Goal: Find specific page/section: Find specific page/section

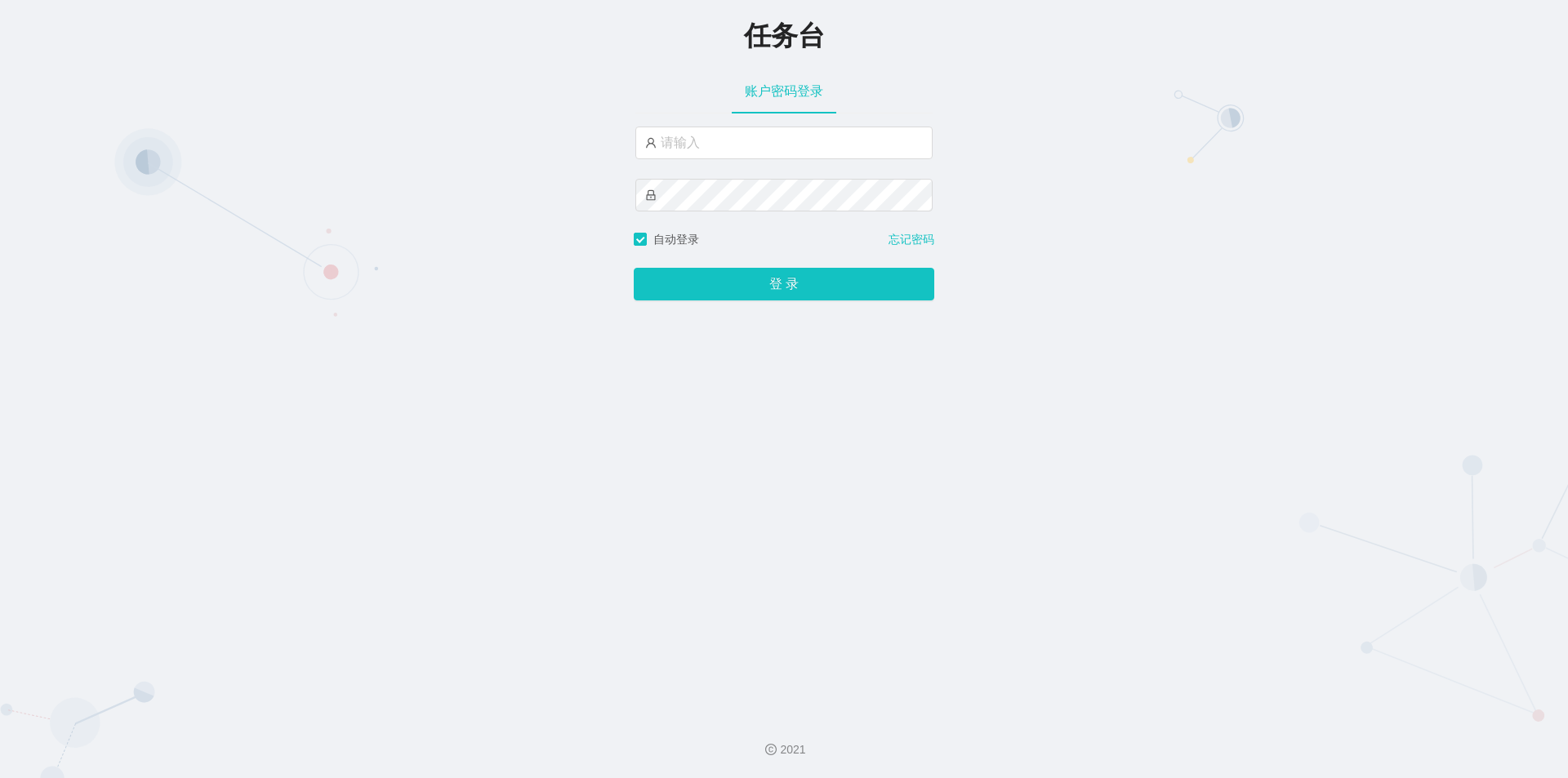
type input "jishu"
click at [726, 293] on button "登 录" at bounding box center [783, 284] width 300 height 32
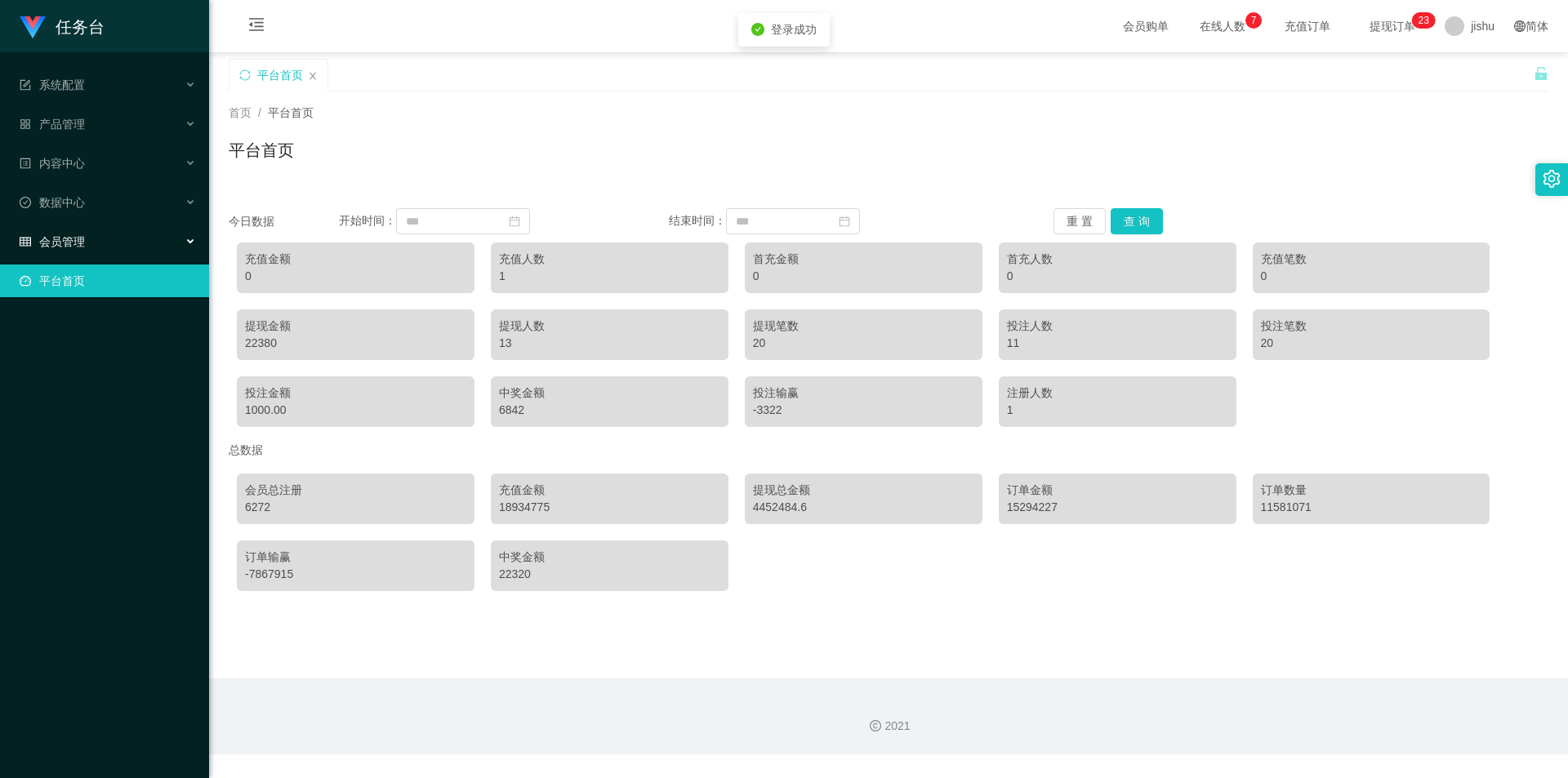
click at [129, 232] on div "会员管理" at bounding box center [104, 242] width 209 height 32
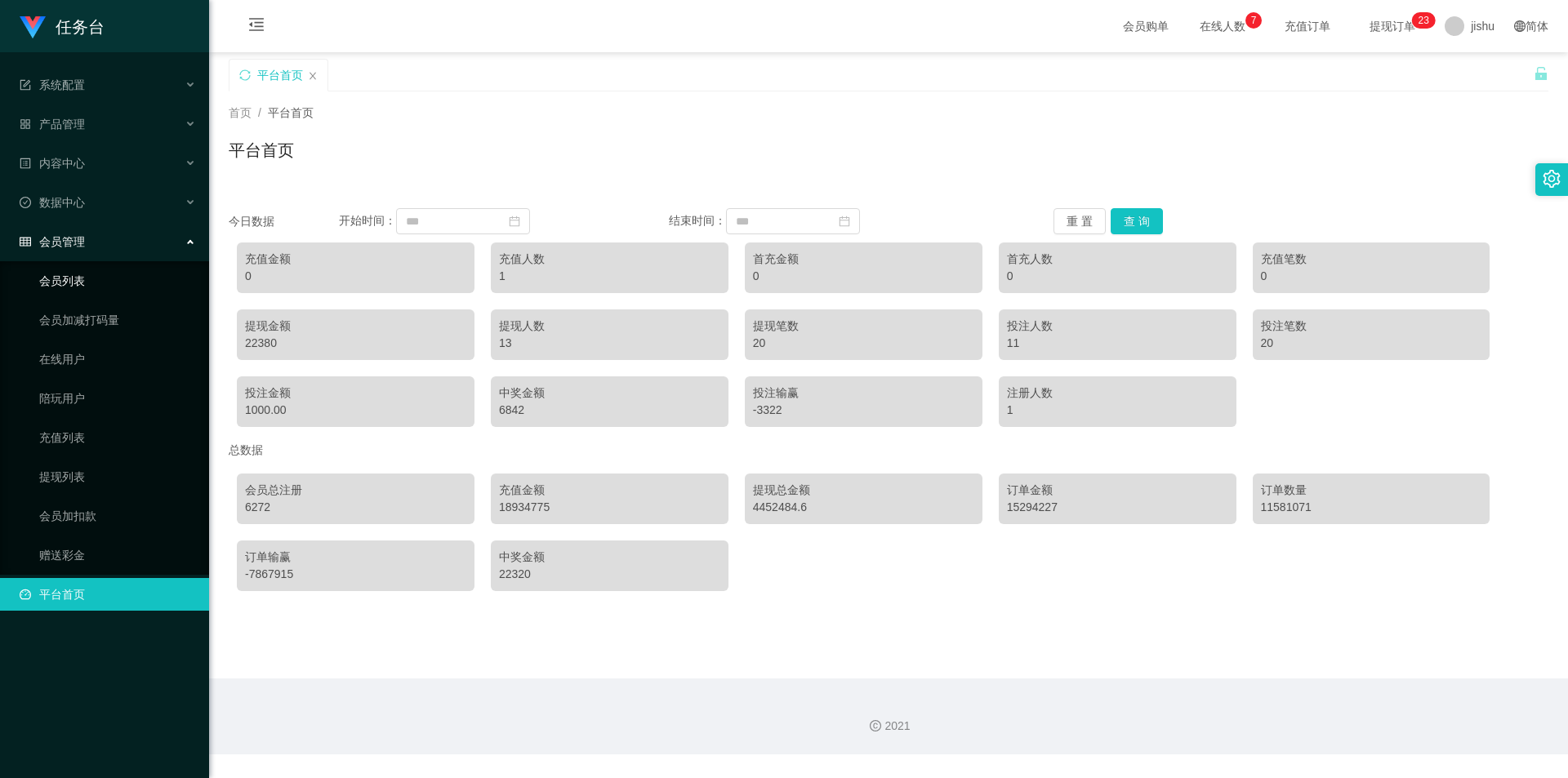
click at [94, 287] on link "会员列表" at bounding box center [117, 280] width 156 height 32
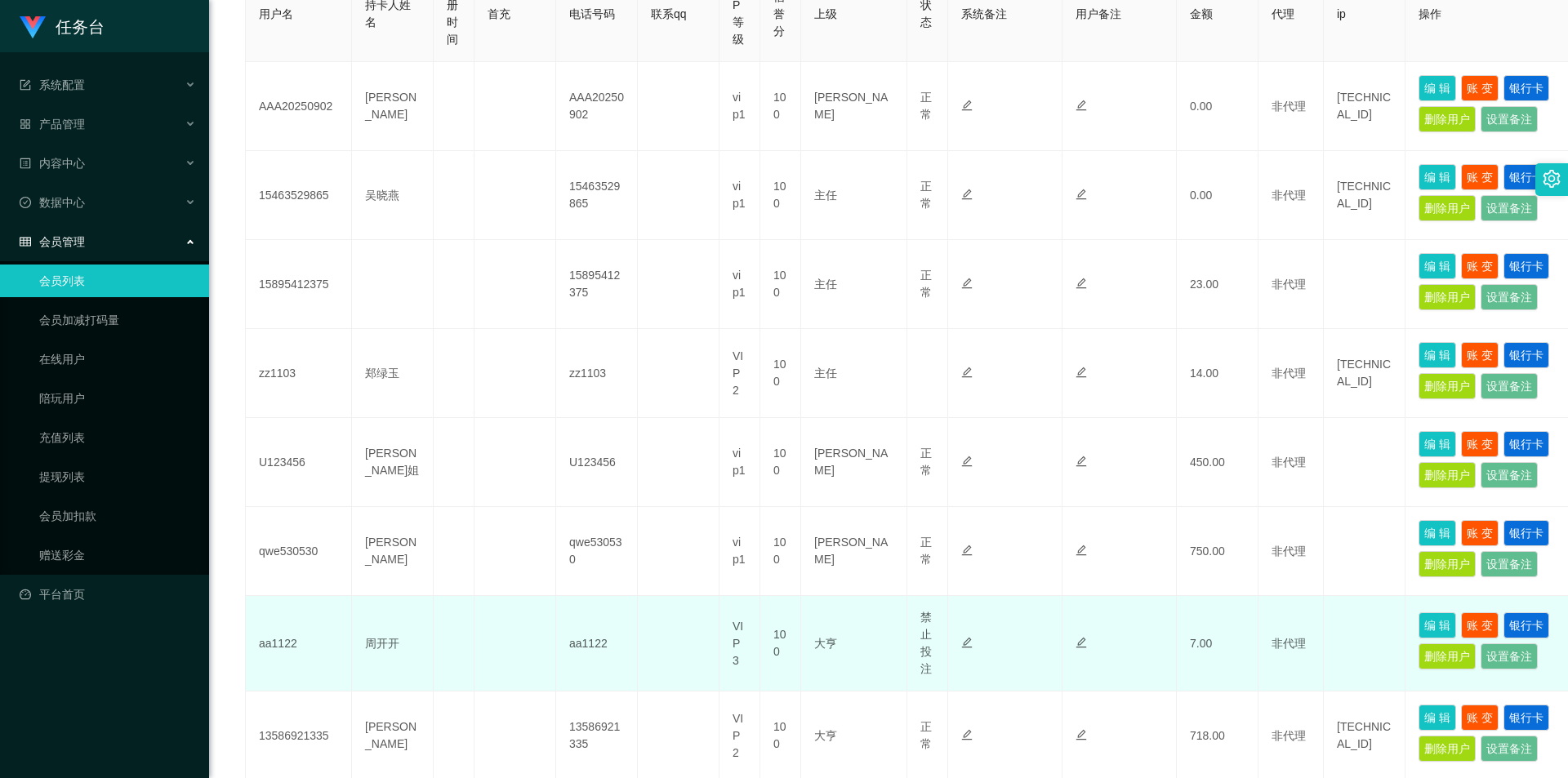
scroll to position [723, 0]
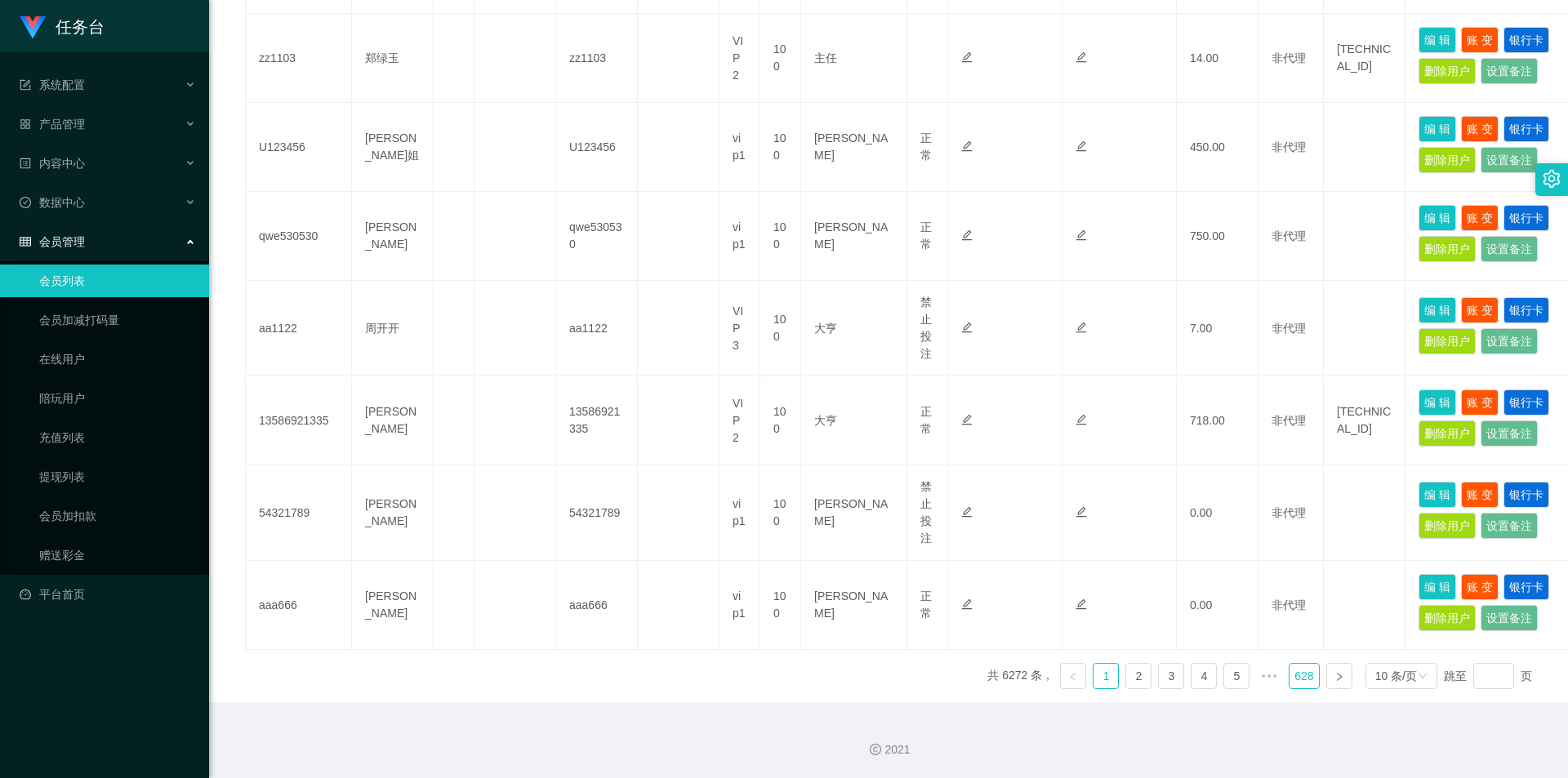
click at [1290, 675] on link "628" at bounding box center [1303, 675] width 28 height 25
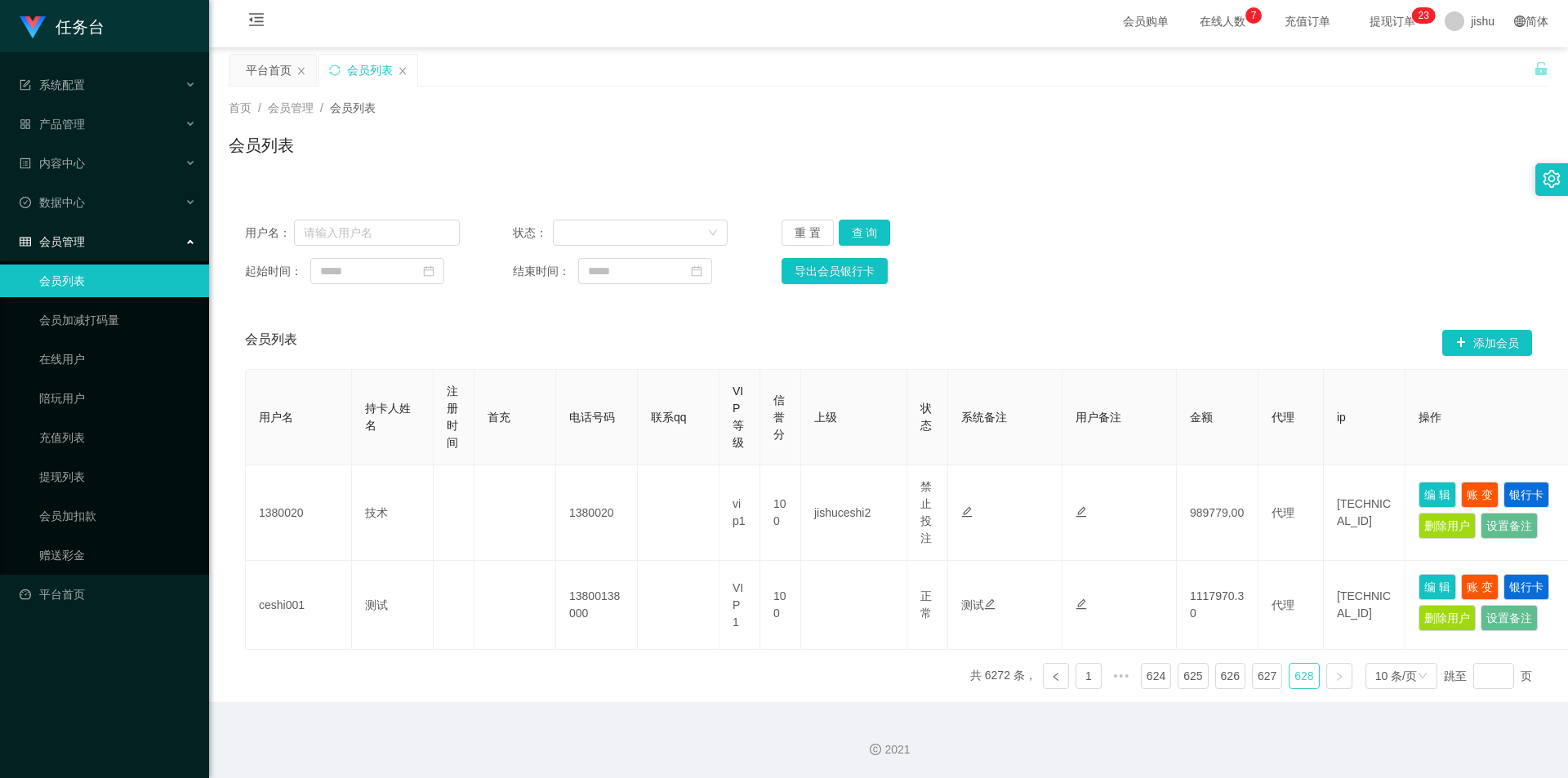
scroll to position [5, 0]
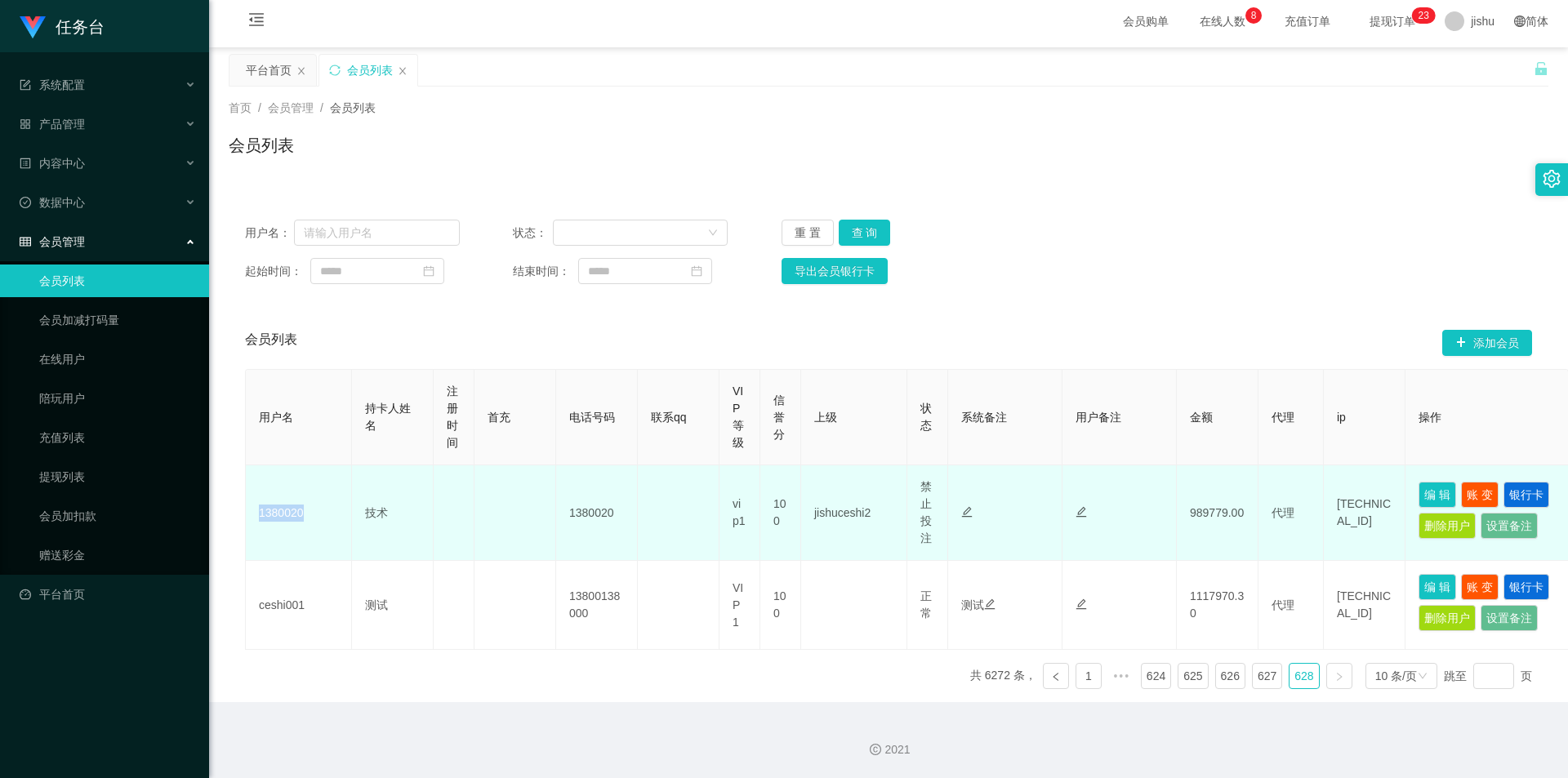
drag, startPoint x: 327, startPoint y: 514, endPoint x: 246, endPoint y: 514, distance: 81.0
click at [246, 514] on td "1380020" at bounding box center [298, 513] width 106 height 96
copy td "1380020"
click at [742, 515] on td "vip1" at bounding box center [740, 513] width 41 height 96
